Goal: Transaction & Acquisition: Purchase product/service

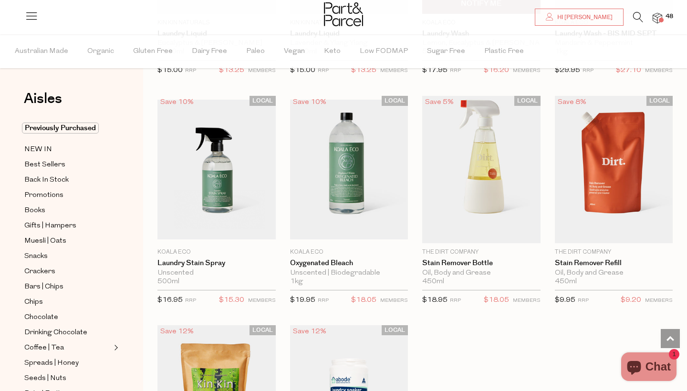
scroll to position [2480, 0]
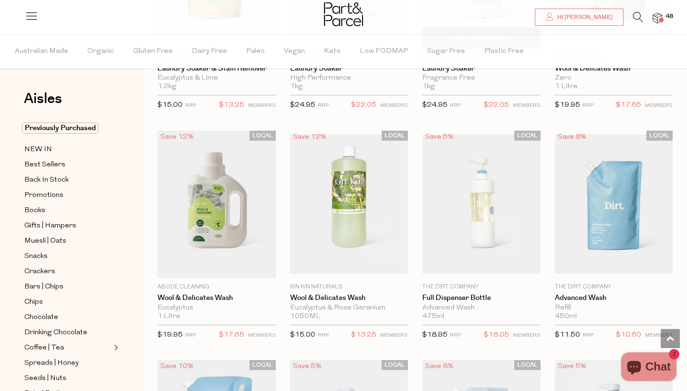
scroll to position [2917, 0]
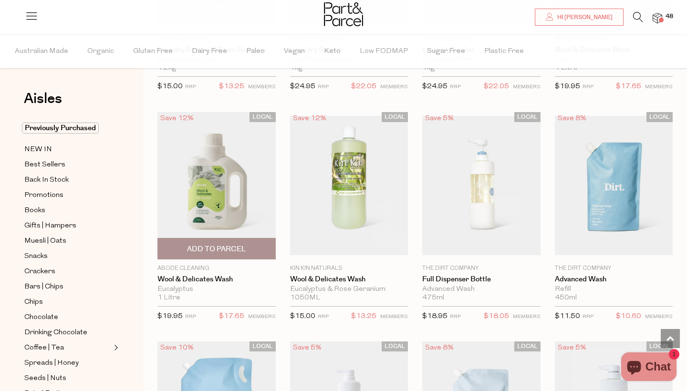
click at [235, 239] on span "Add To Parcel" at bounding box center [216, 249] width 113 height 21
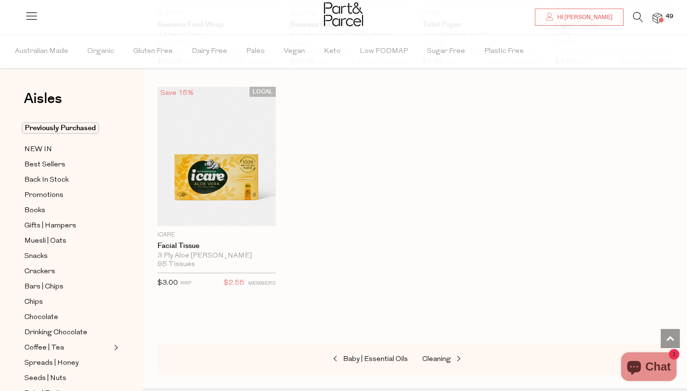
scroll to position [4519, 0]
click at [444, 354] on span "Cleaning" at bounding box center [436, 357] width 29 height 7
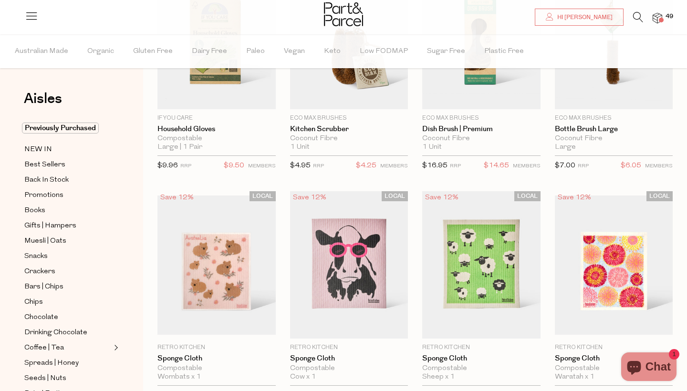
scroll to position [18, 0]
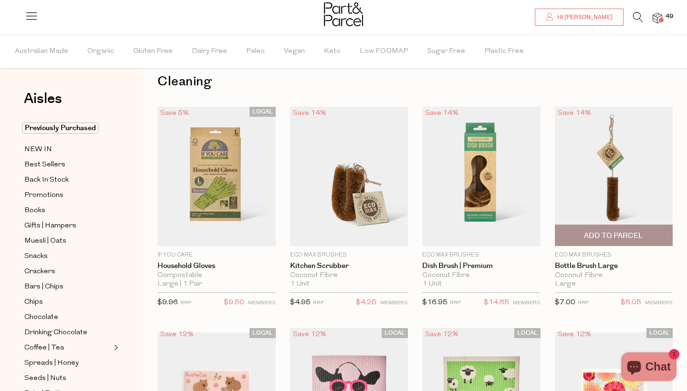
click at [565, 232] on span "Add To Parcel" at bounding box center [614, 235] width 113 height 21
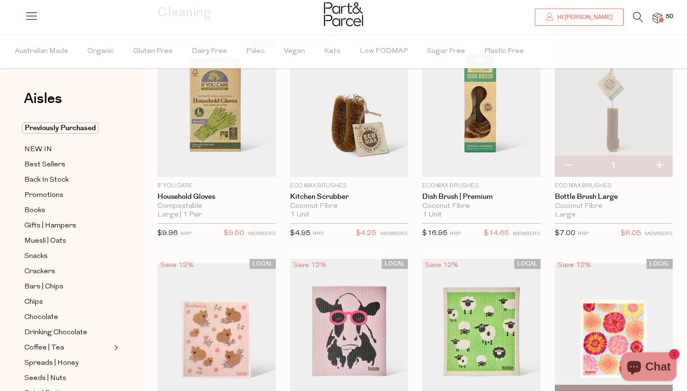
scroll to position [85, 0]
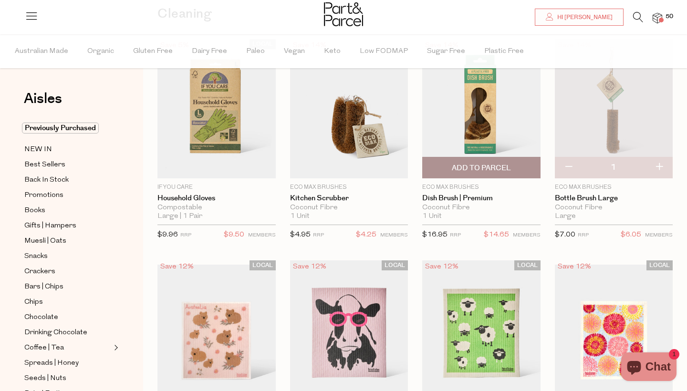
click at [485, 168] on span "Add To Parcel" at bounding box center [481, 168] width 59 height 10
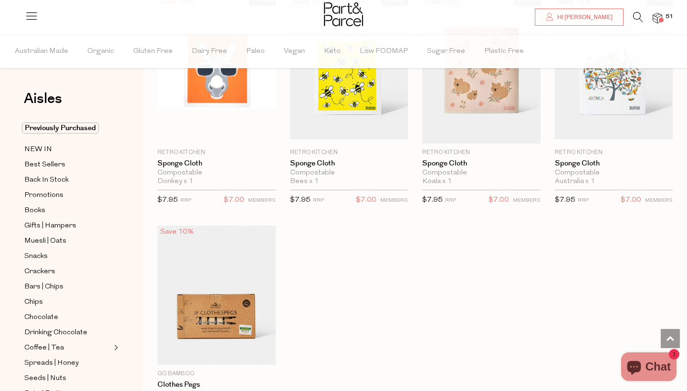
scroll to position [496, 0]
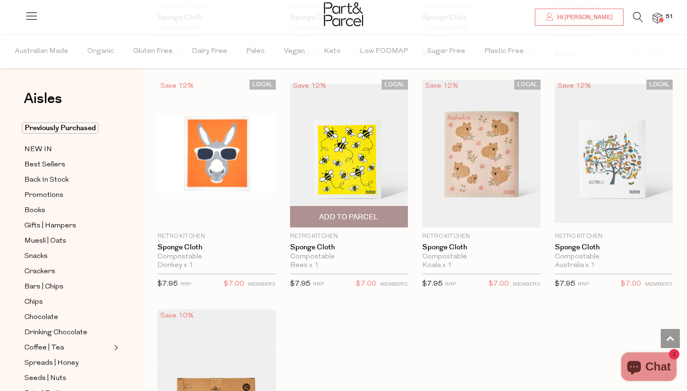
click at [324, 212] on span "Add To Parcel" at bounding box center [348, 217] width 59 height 10
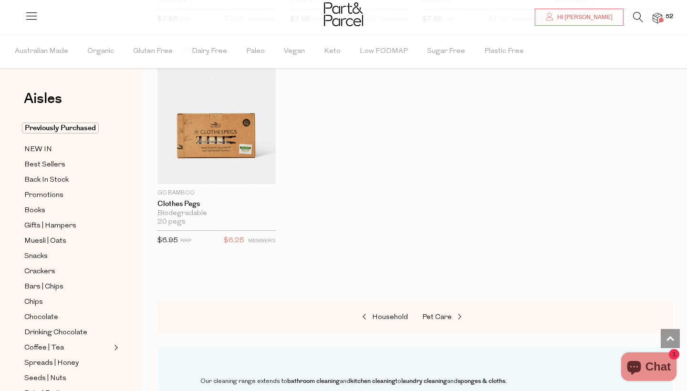
scroll to position [761, 0]
click at [432, 311] on link "Pet Care" at bounding box center [469, 317] width 95 height 12
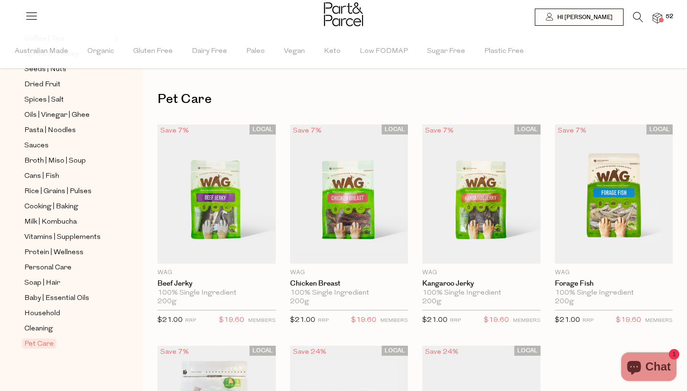
click at [659, 18] on img at bounding box center [658, 18] width 10 height 11
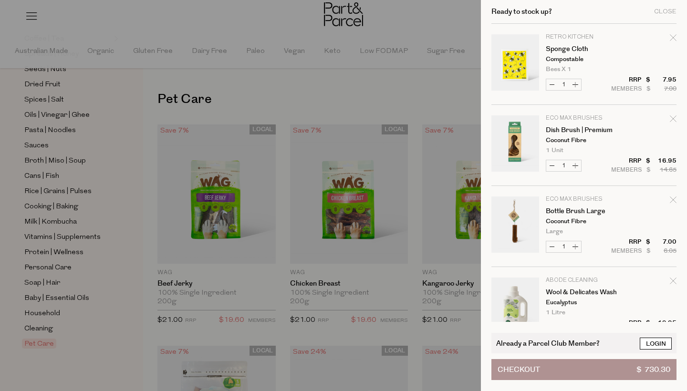
click at [653, 344] on link "Login" at bounding box center [656, 344] width 32 height 12
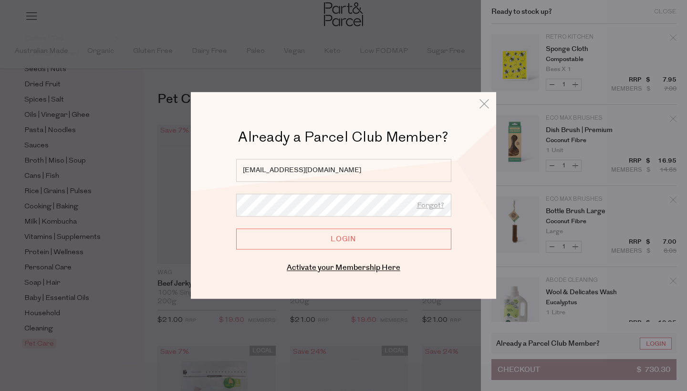
type input "[EMAIL_ADDRESS][DOMAIN_NAME]"
click at [344, 239] on input "Login" at bounding box center [343, 239] width 215 height 21
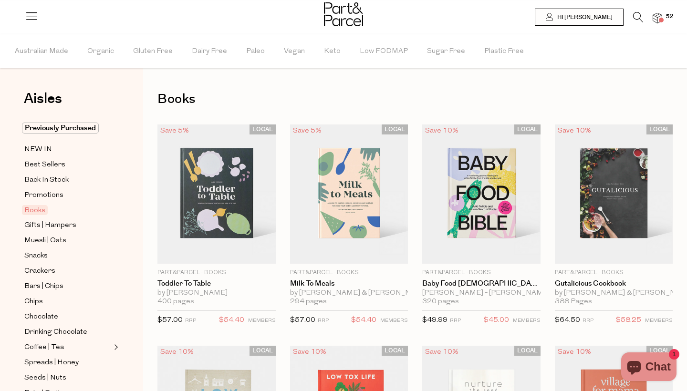
click at [664, 16] on span "52" at bounding box center [669, 16] width 12 height 9
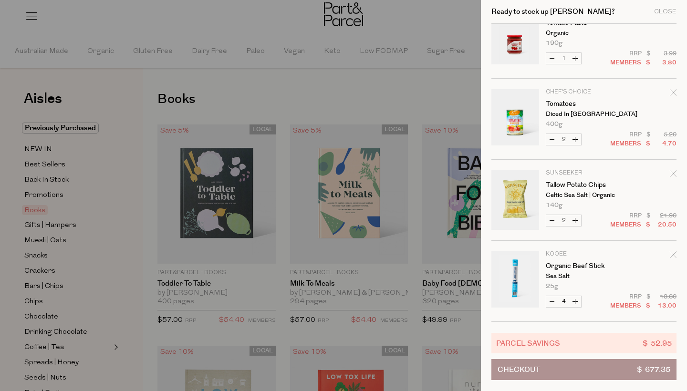
scroll to position [3029, 0]
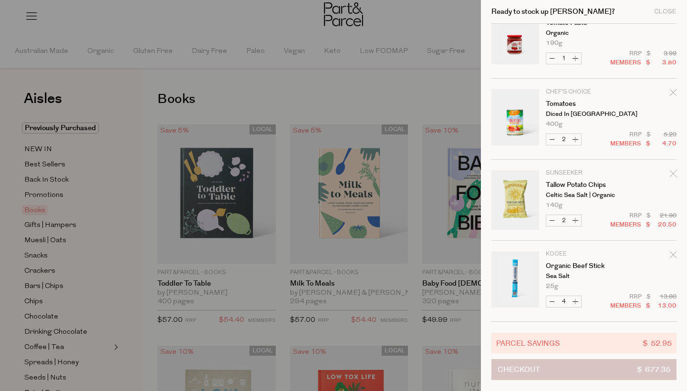
click at [577, 368] on button "Checkout $ 677.35" at bounding box center [584, 369] width 185 height 21
